Goal: Information Seeking & Learning: Check status

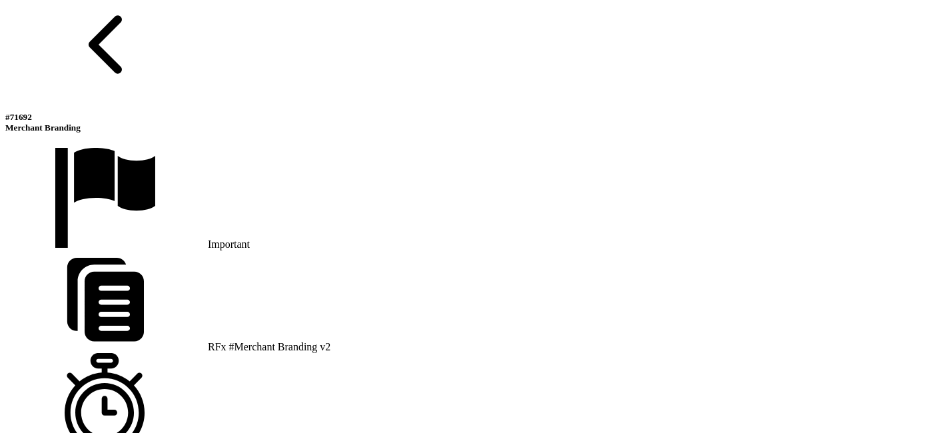
scroll to position [806, 0]
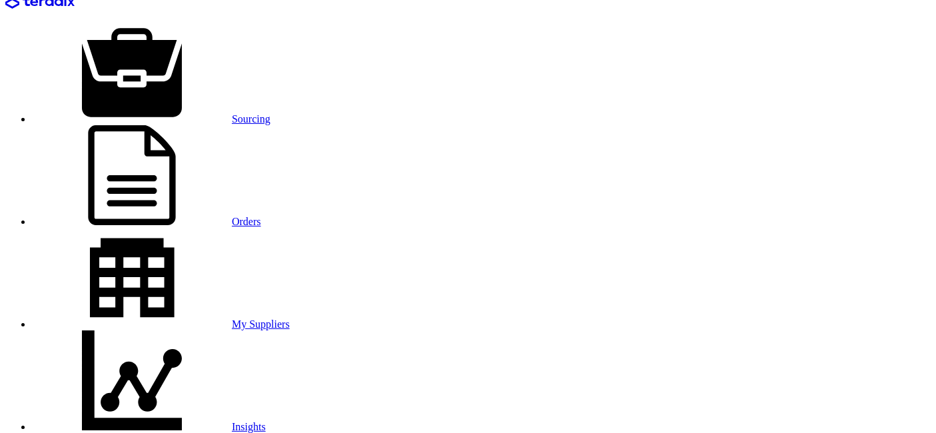
scroll to position [0, 0]
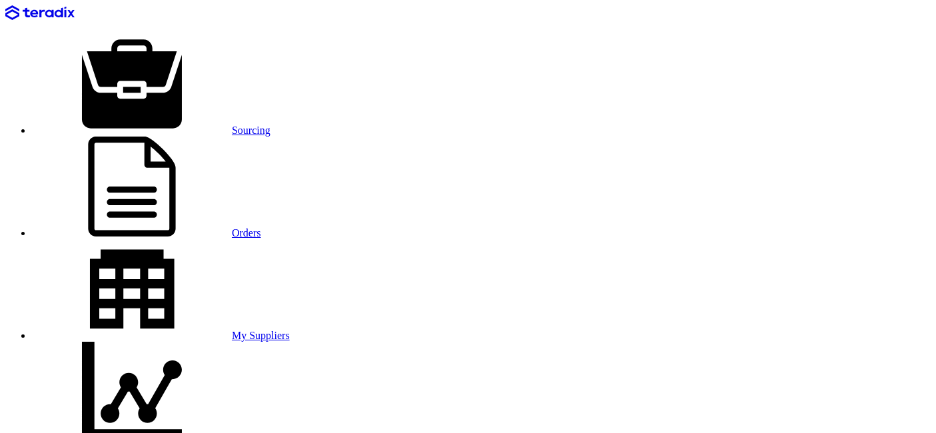
click at [163, 33] on div "Sourcing Orders My Suppliers Insights العربية ع You have a new offer for 'Merch…" at bounding box center [468, 433] width 926 height 856
click at [163, 125] on link "Sourcing" at bounding box center [151, 130] width 239 height 11
click at [149, 125] on link "Sourcing" at bounding box center [151, 130] width 239 height 11
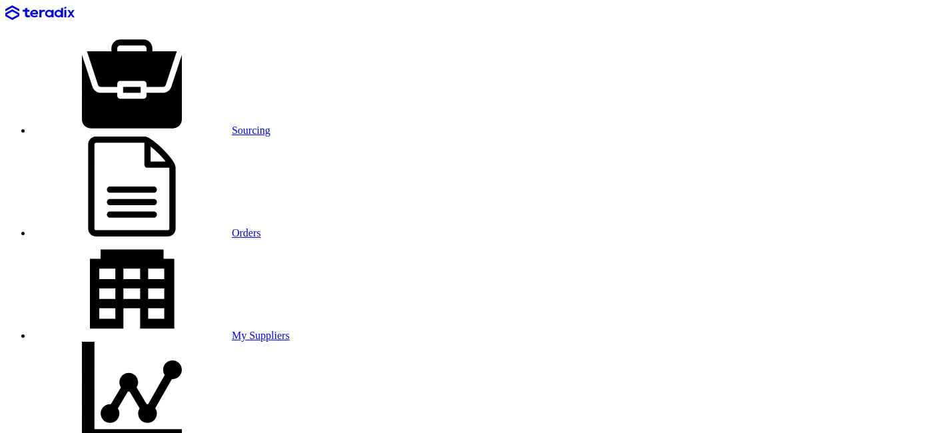
click at [183, 125] on link "Sourcing" at bounding box center [151, 130] width 239 height 11
